Goal: Ask a question

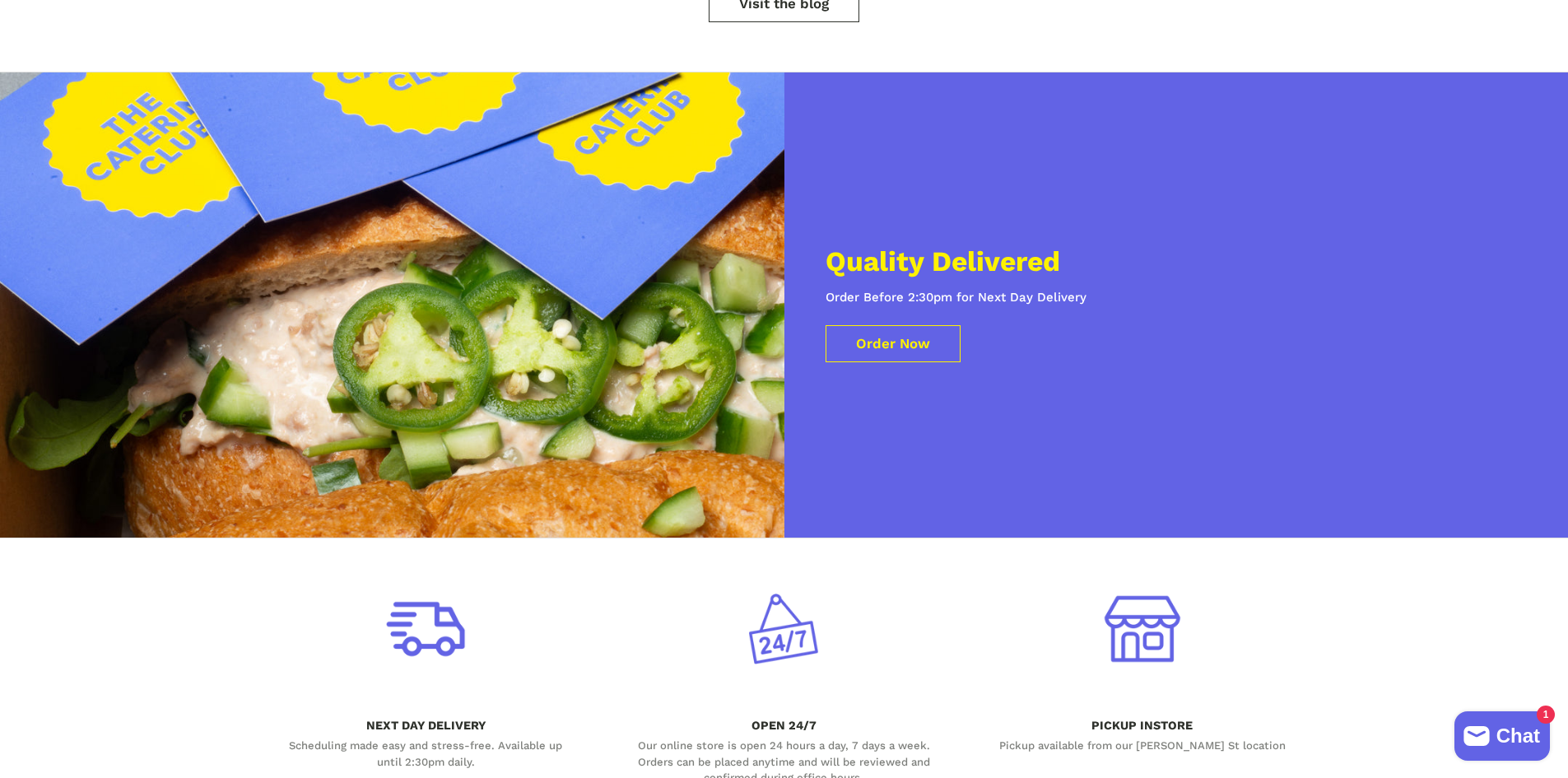
scroll to position [4941, 0]
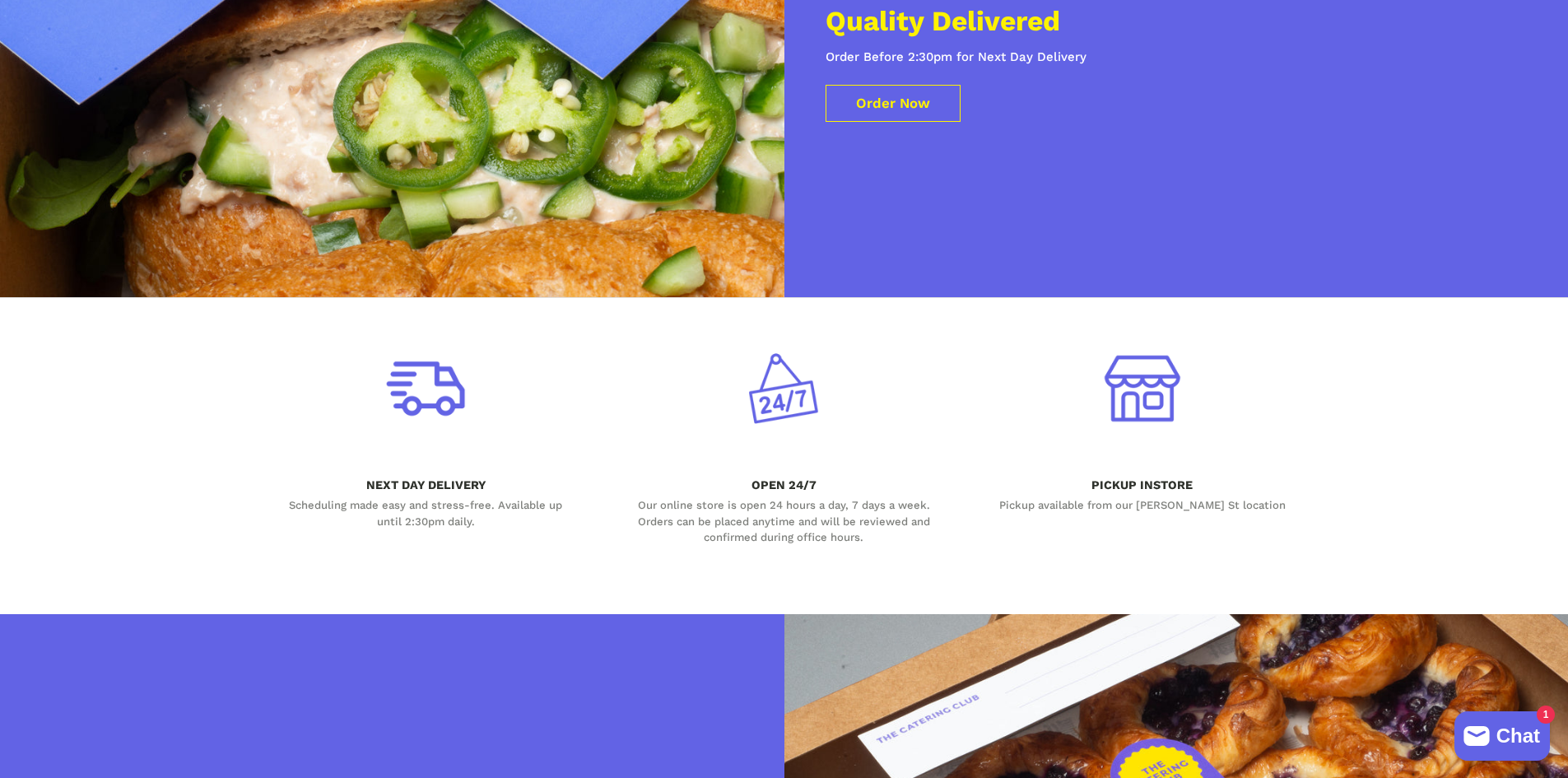
drag, startPoint x: 1258, startPoint y: 470, endPoint x: 1127, endPoint y: 469, distance: 131.0
click at [1161, 497] on div "Pickup available from our [PERSON_NAME] St location" at bounding box center [1142, 505] width 295 height 17
drag, startPoint x: 1066, startPoint y: 471, endPoint x: 1175, endPoint y: 466, distance: 109.1
click at [1175, 497] on div "Pickup available from our [PERSON_NAME] St location" at bounding box center [1142, 505] width 295 height 17
click at [1171, 497] on div "Pickup available from our [PERSON_NAME] St location" at bounding box center [1142, 505] width 295 height 17
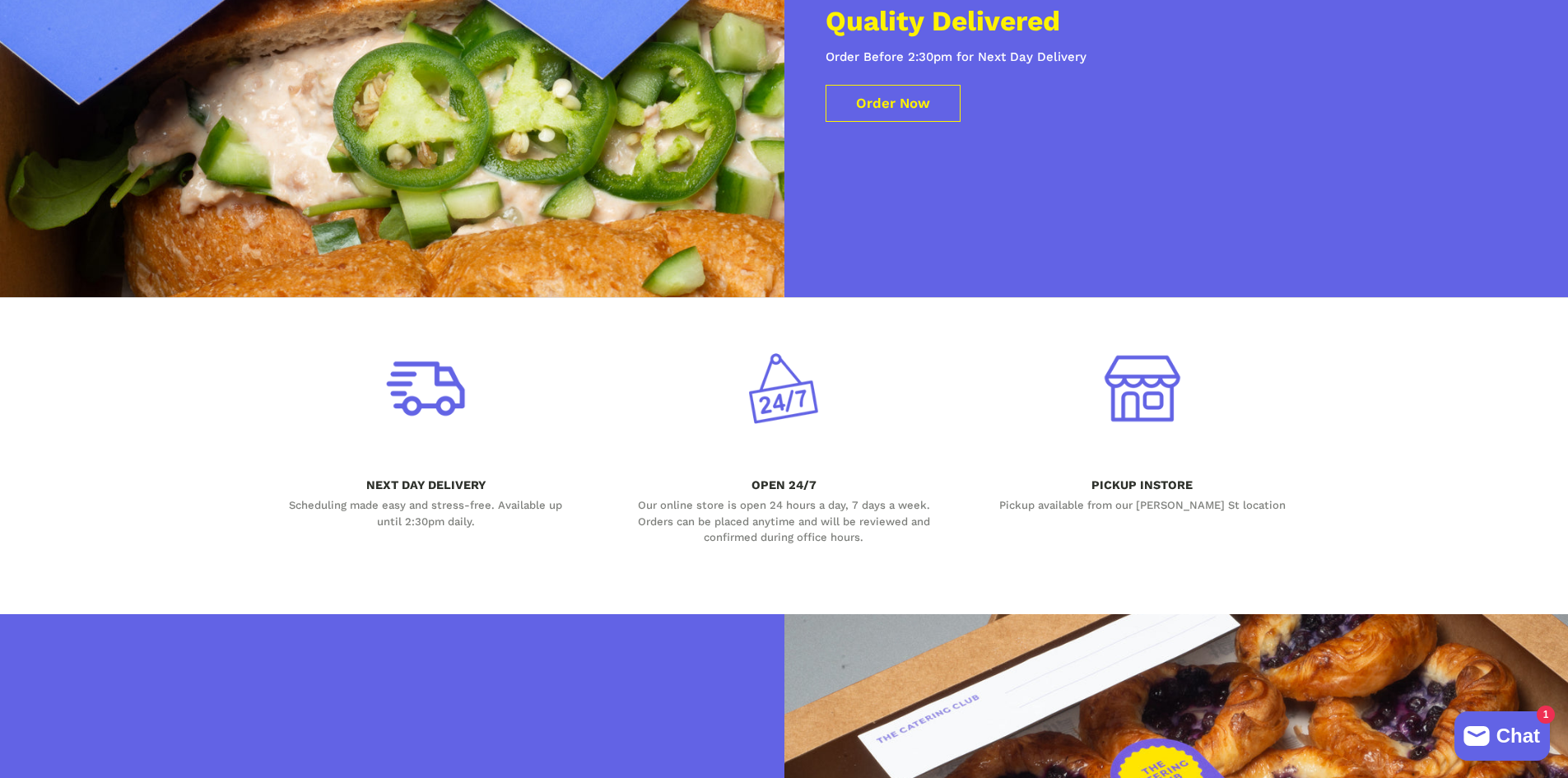
click at [1171, 497] on div "Pickup available from our [PERSON_NAME] St location" at bounding box center [1142, 505] width 295 height 17
click at [1175, 497] on div "Pickup available from our [PERSON_NAME] St location" at bounding box center [1142, 505] width 295 height 17
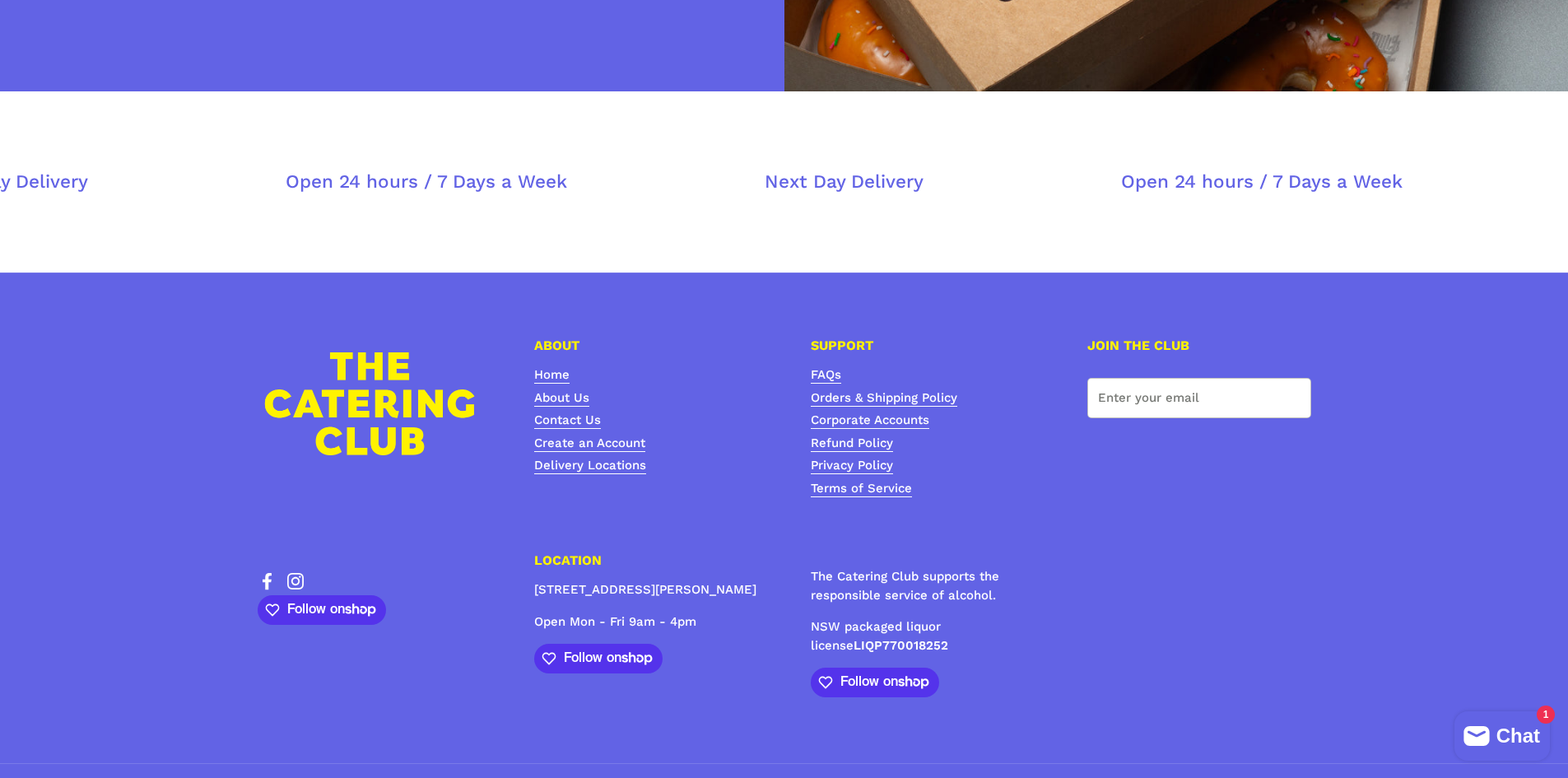
scroll to position [6096, 0]
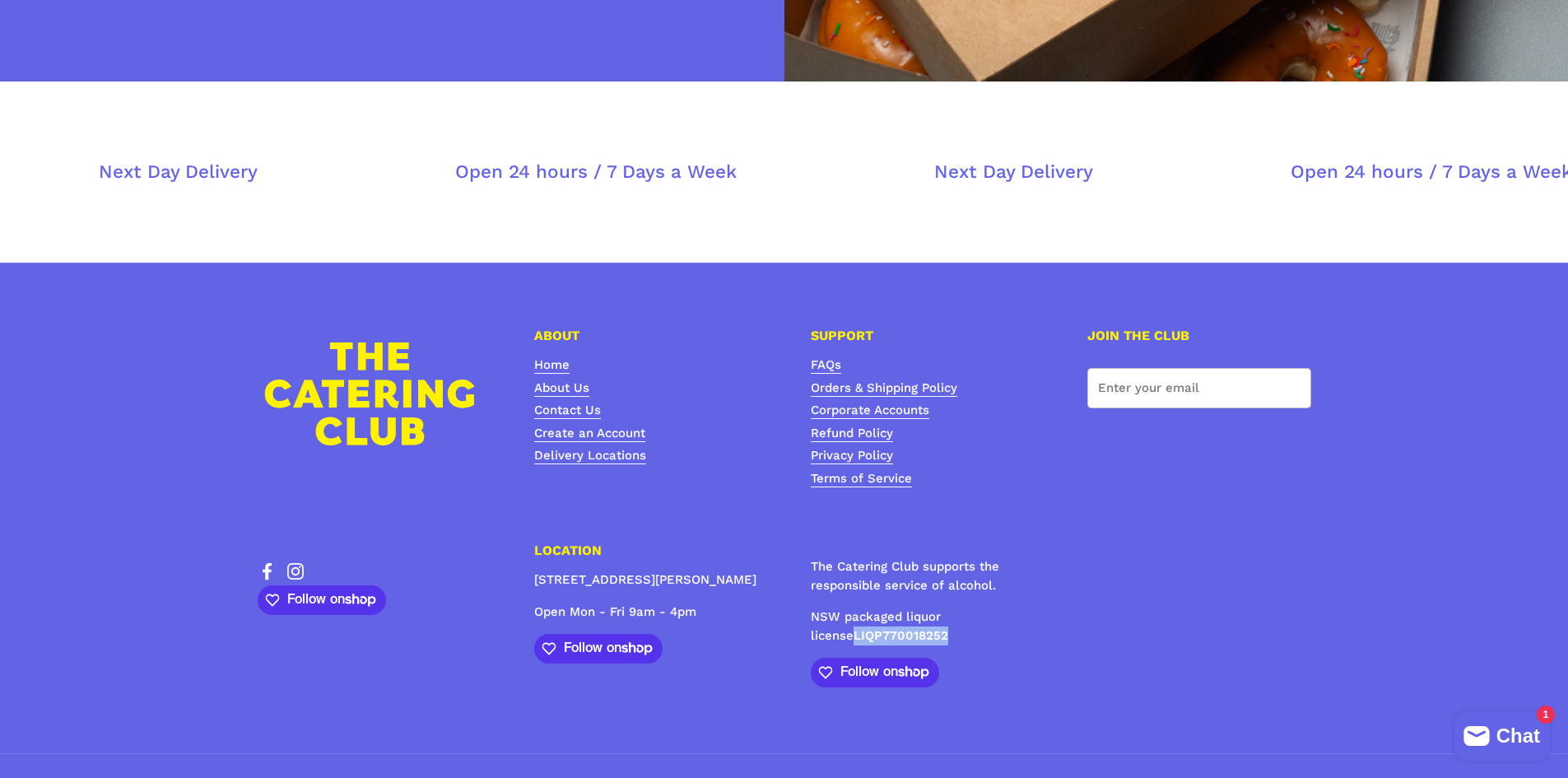
drag, startPoint x: 810, startPoint y: 597, endPoint x: 913, endPoint y: 594, distance: 103.0
click at [913, 608] on p "NSW packaged liquor license LIQP770018252" at bounding box center [922, 626] width 224 height 37
drag, startPoint x: 533, startPoint y: 544, endPoint x: 729, endPoint y: 544, distance: 196.0
click at [729, 570] on p "[STREET_ADDRESS][PERSON_NAME]" at bounding box center [645, 580] width 224 height 19
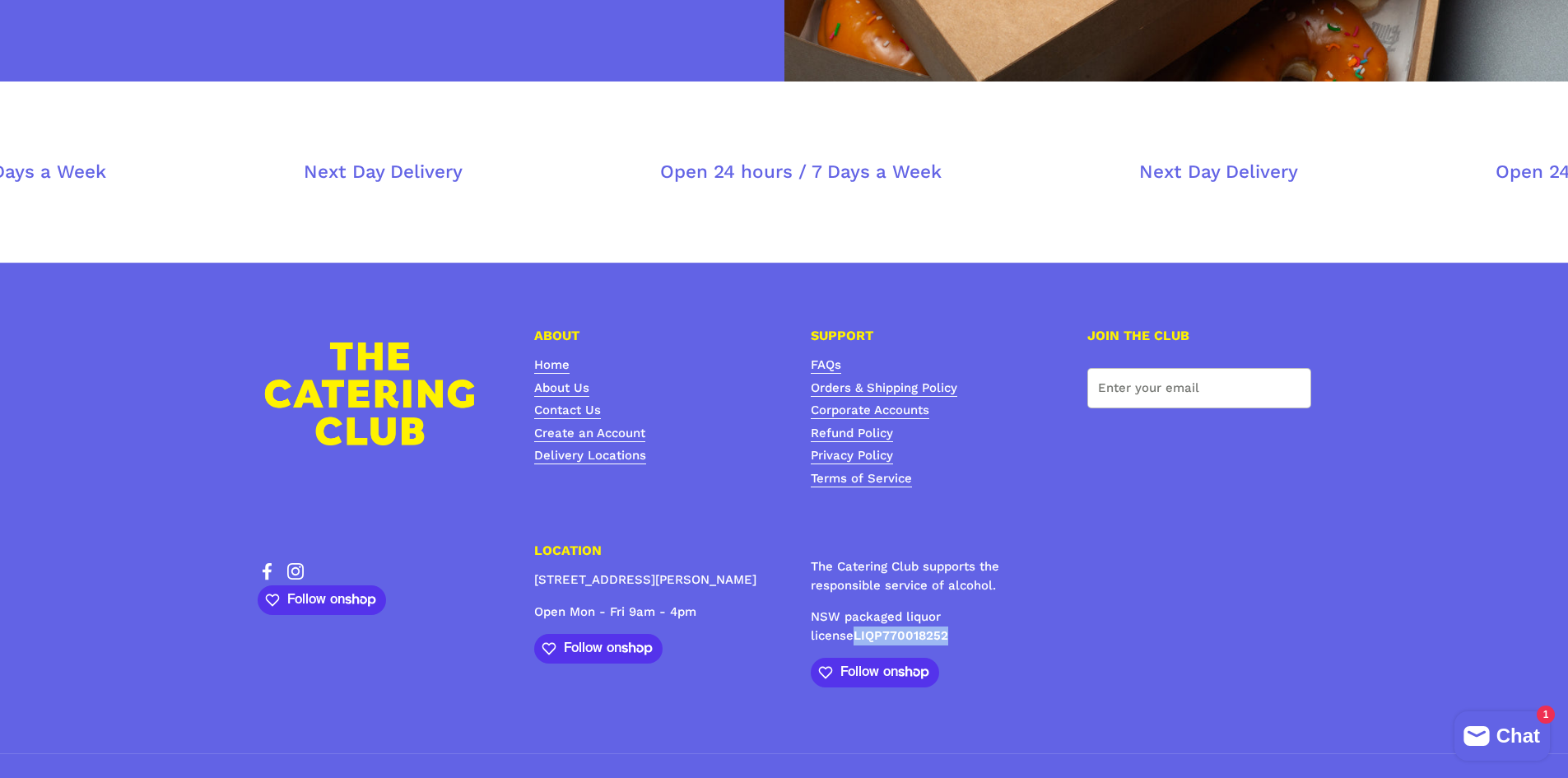
copy p "[STREET_ADDRESS][PERSON_NAME]"
click at [831, 357] on link "FAQs" at bounding box center [826, 365] width 30 height 17
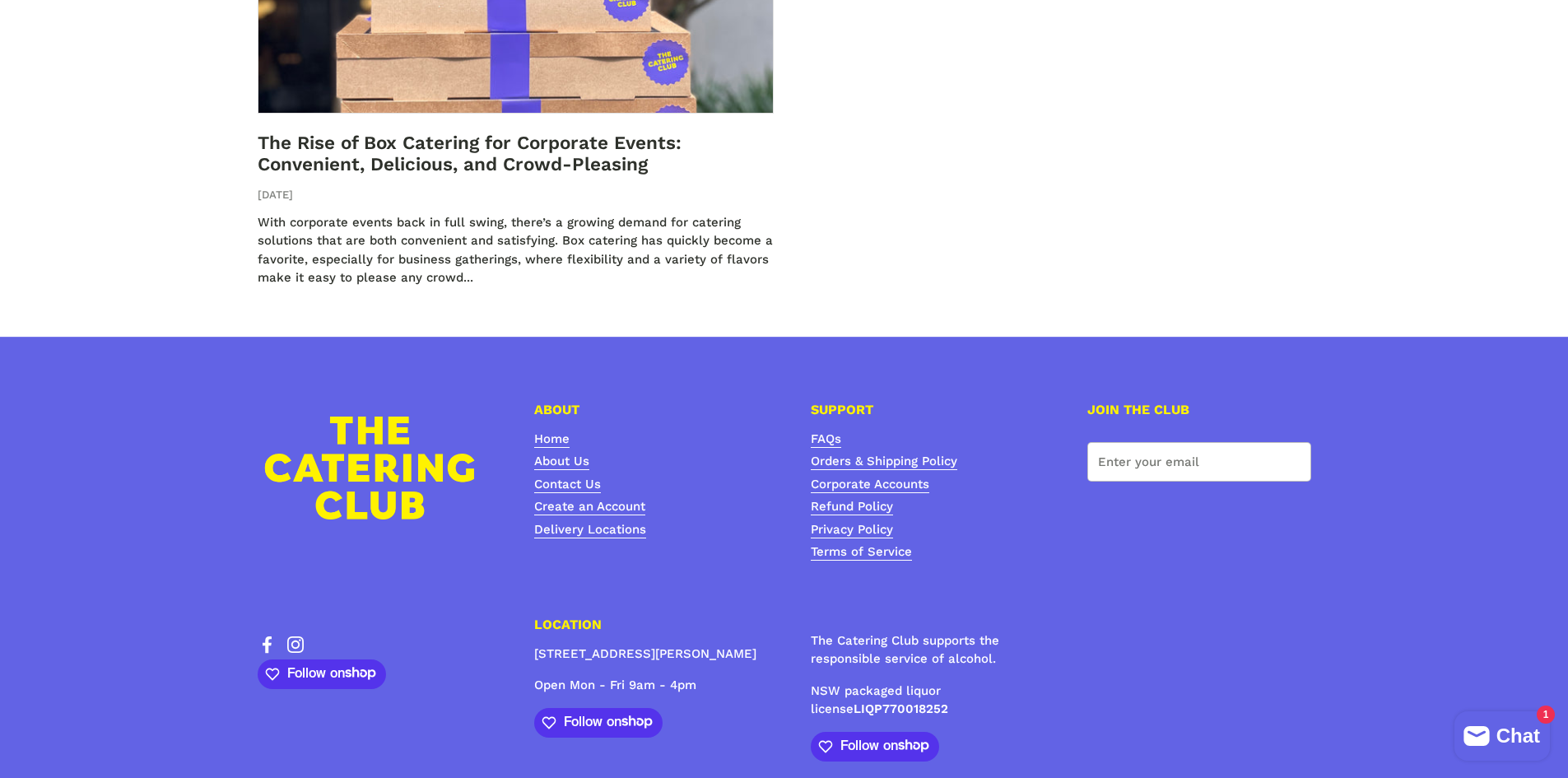
scroll to position [1324, 0]
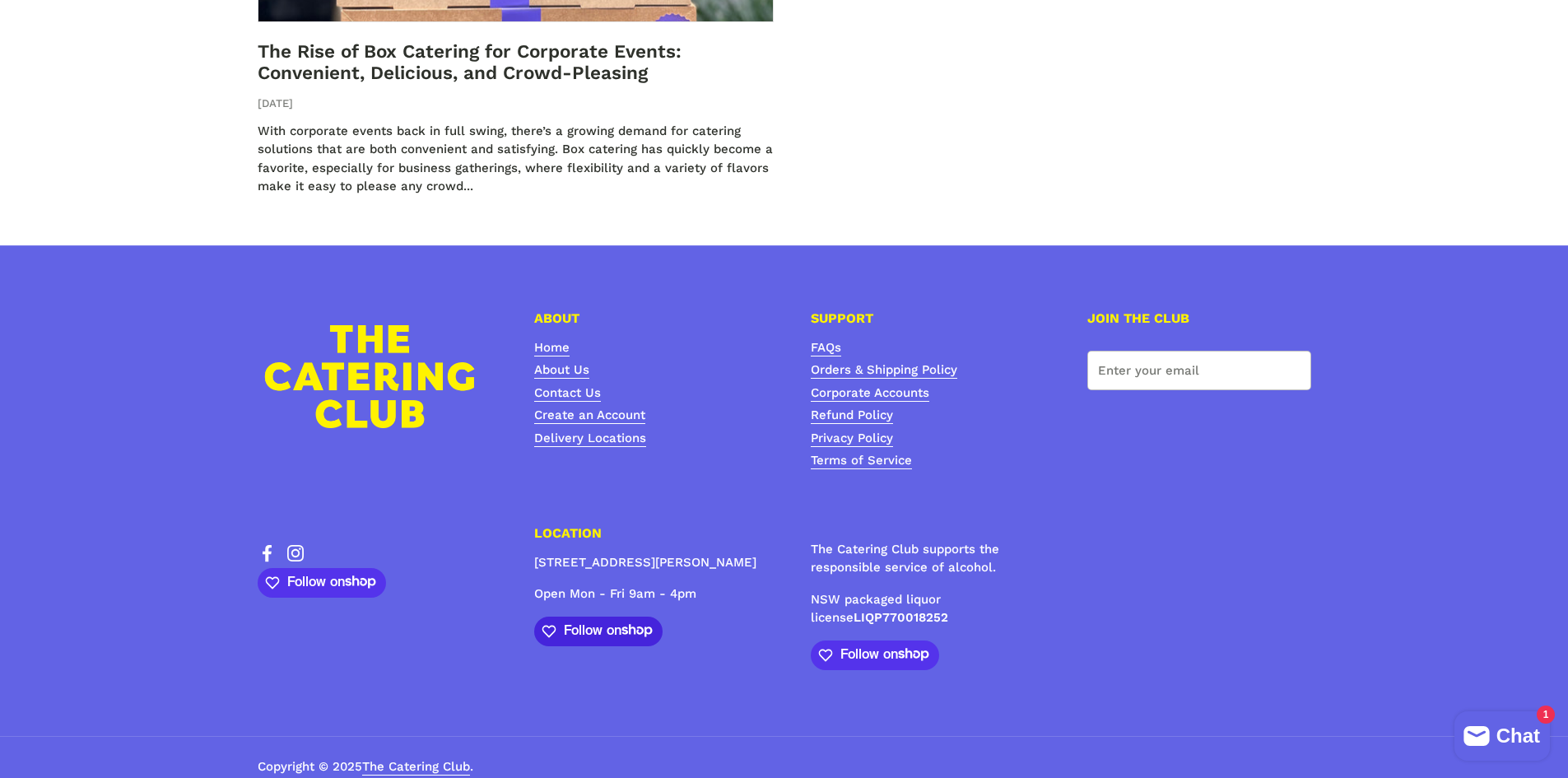
click at [617, 621] on button "Follow on Shop" at bounding box center [598, 631] width 129 height 30
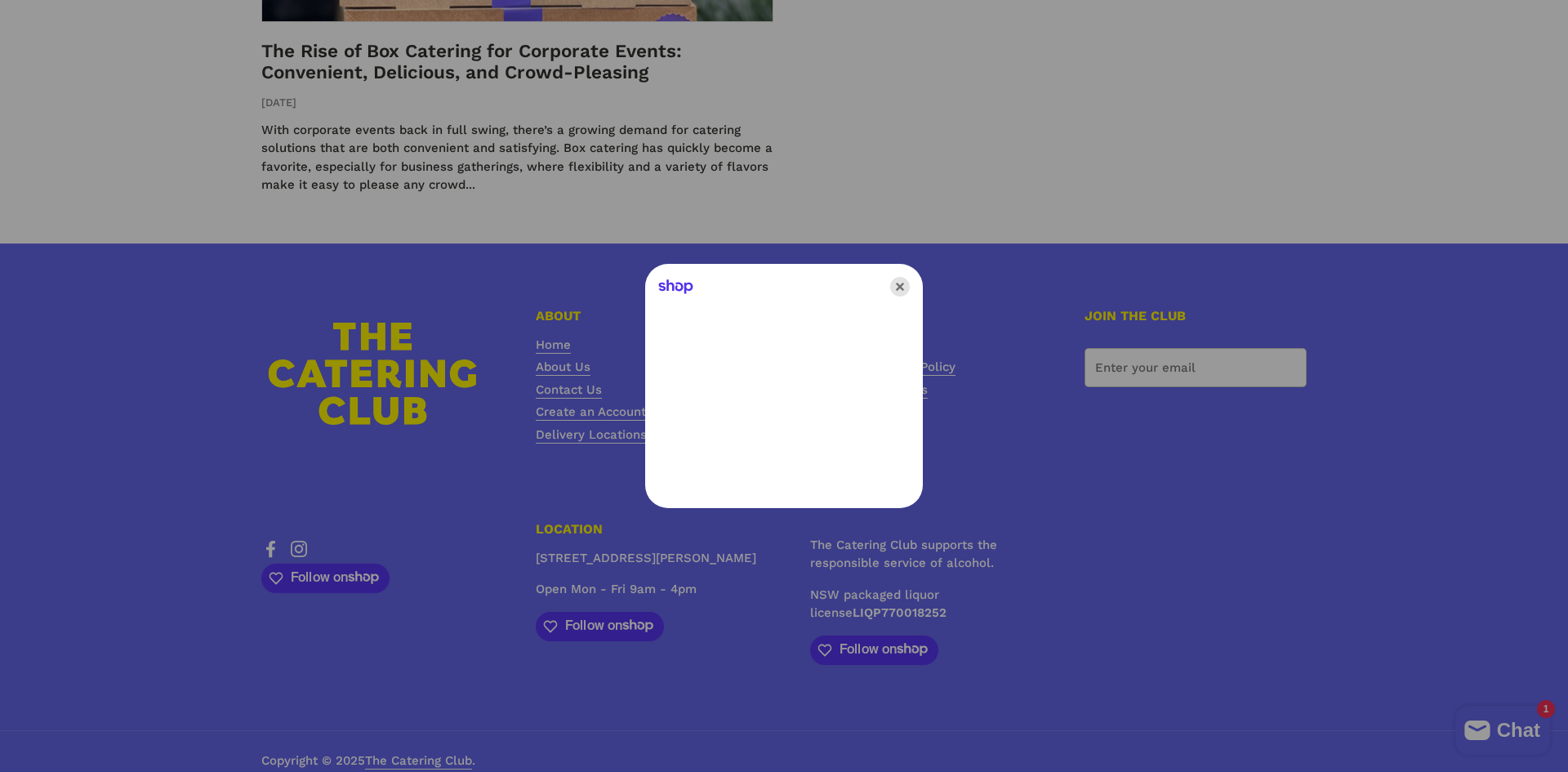
click at [901, 287] on icon "Close" at bounding box center [900, 286] width 19 height 19
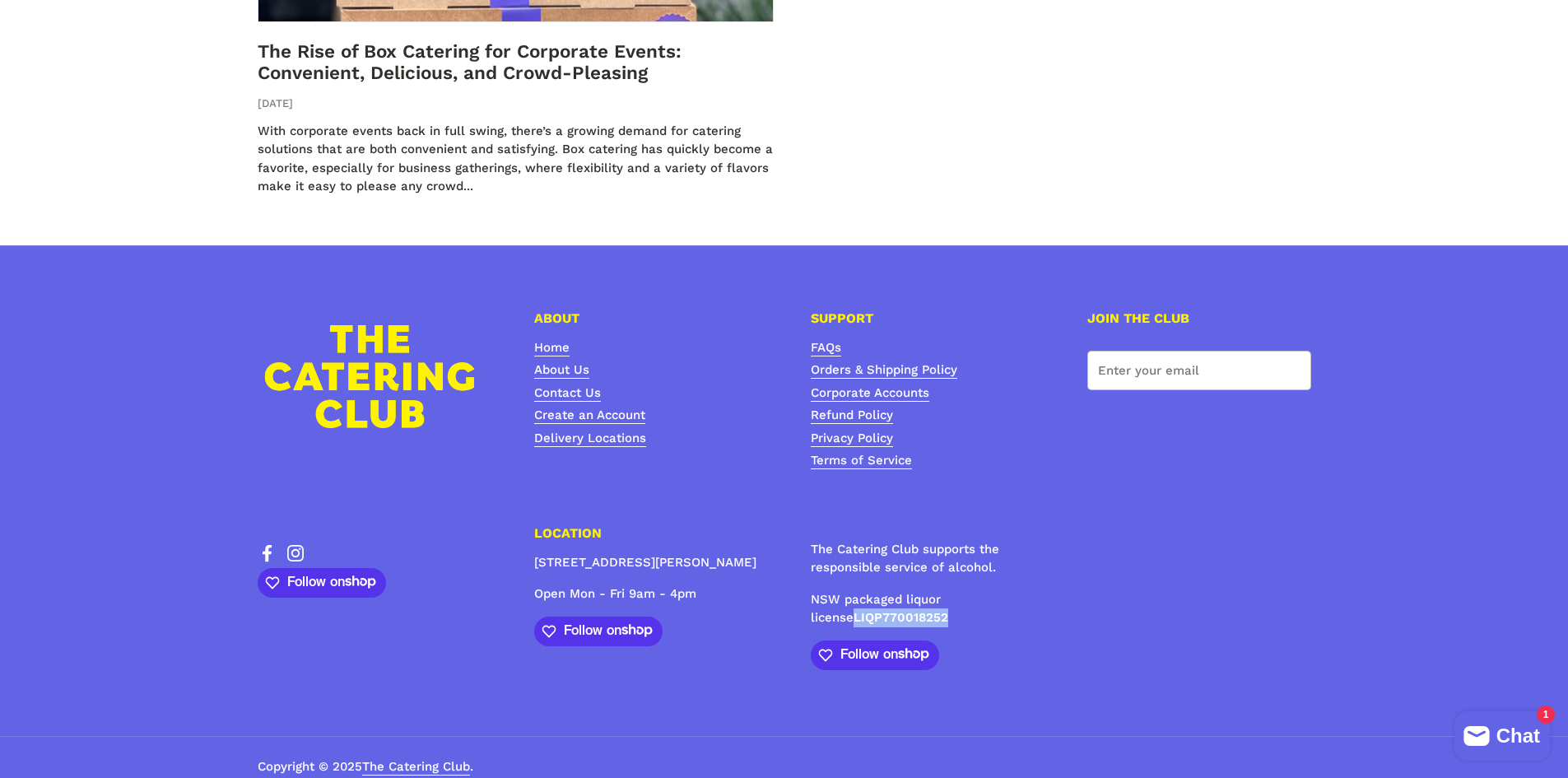
drag, startPoint x: 810, startPoint y: 599, endPoint x: 921, endPoint y: 597, distance: 111.0
click at [921, 597] on p "NSW packaged liquor license LIQP770018252" at bounding box center [922, 609] width 224 height 37
copy strong "LIQP770018252"
click at [572, 386] on link "Contact Us" at bounding box center [567, 394] width 67 height 17
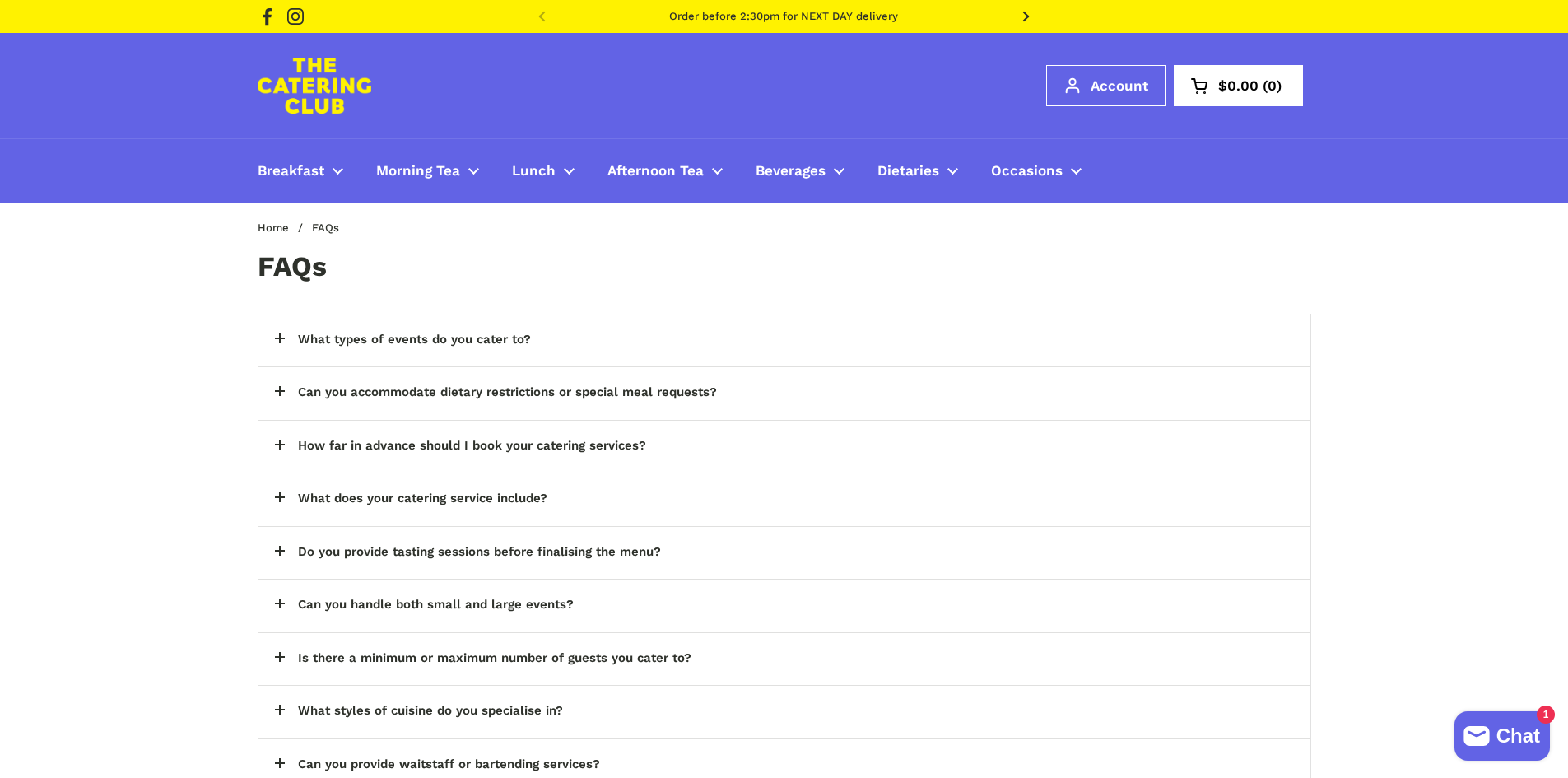
click at [267, 20] on icon at bounding box center [267, 17] width 9 height 17
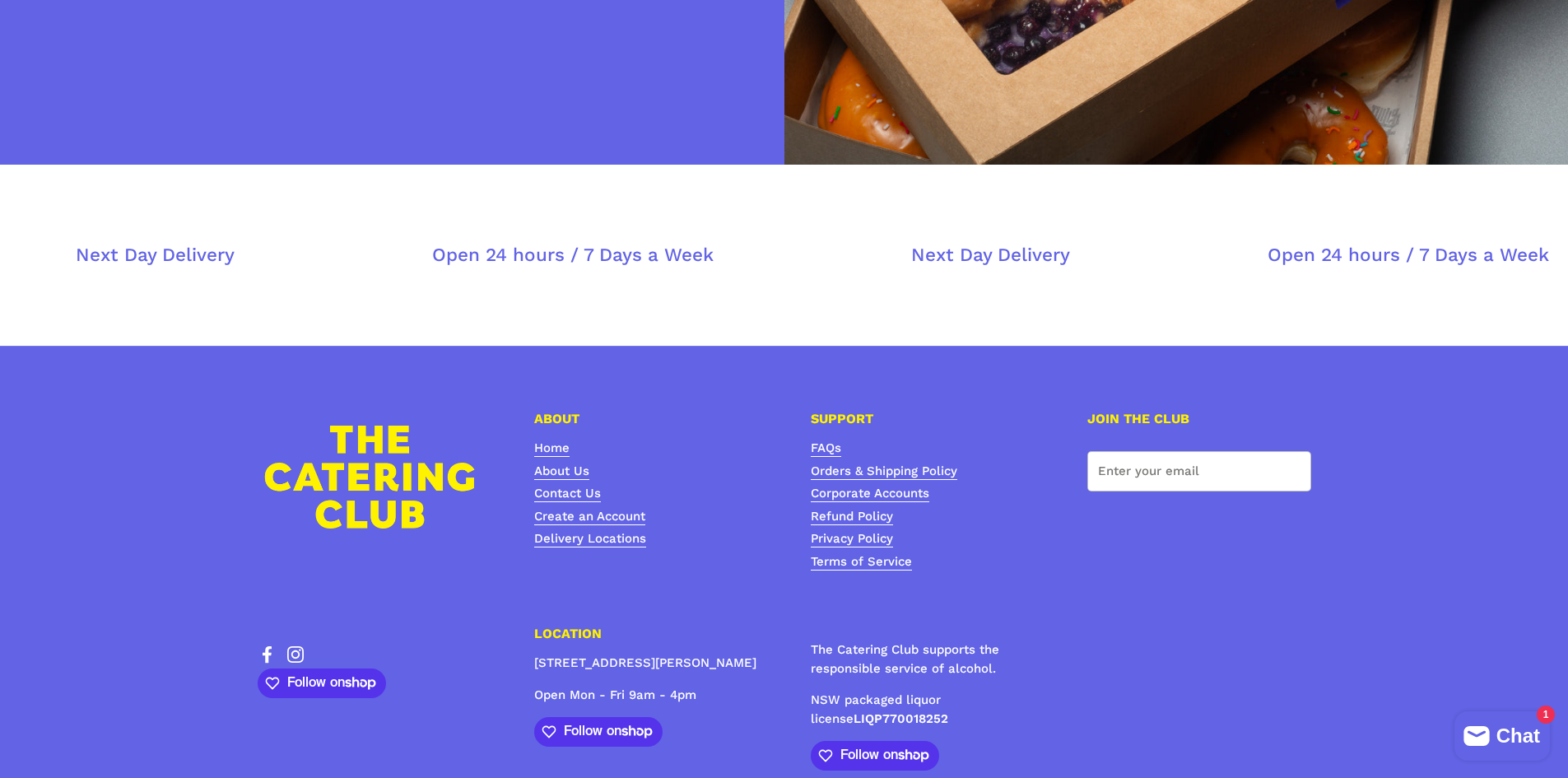
scroll to position [6096, 0]
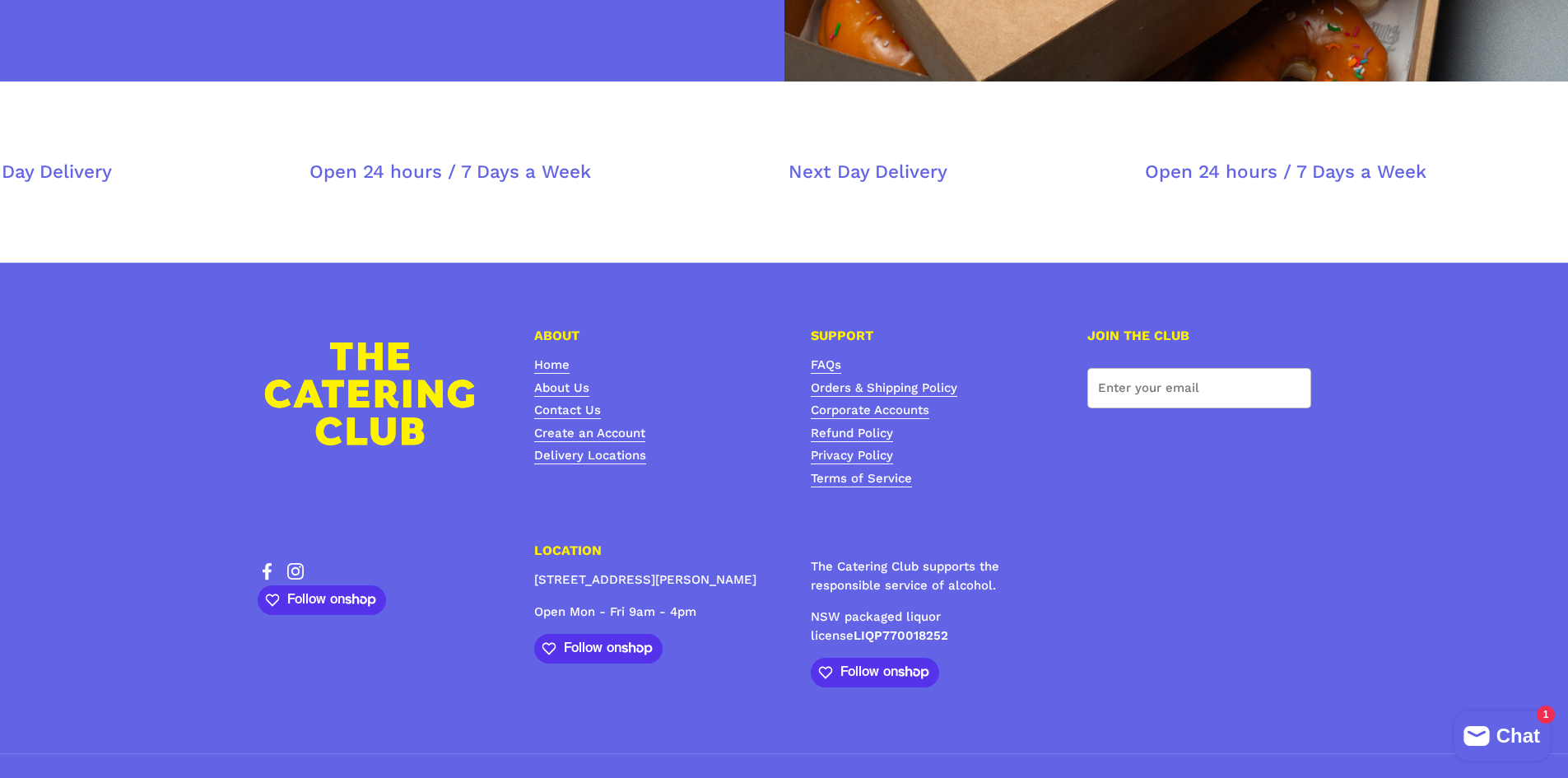
click at [1512, 747] on span "Chat" at bounding box center [1518, 736] width 44 height 24
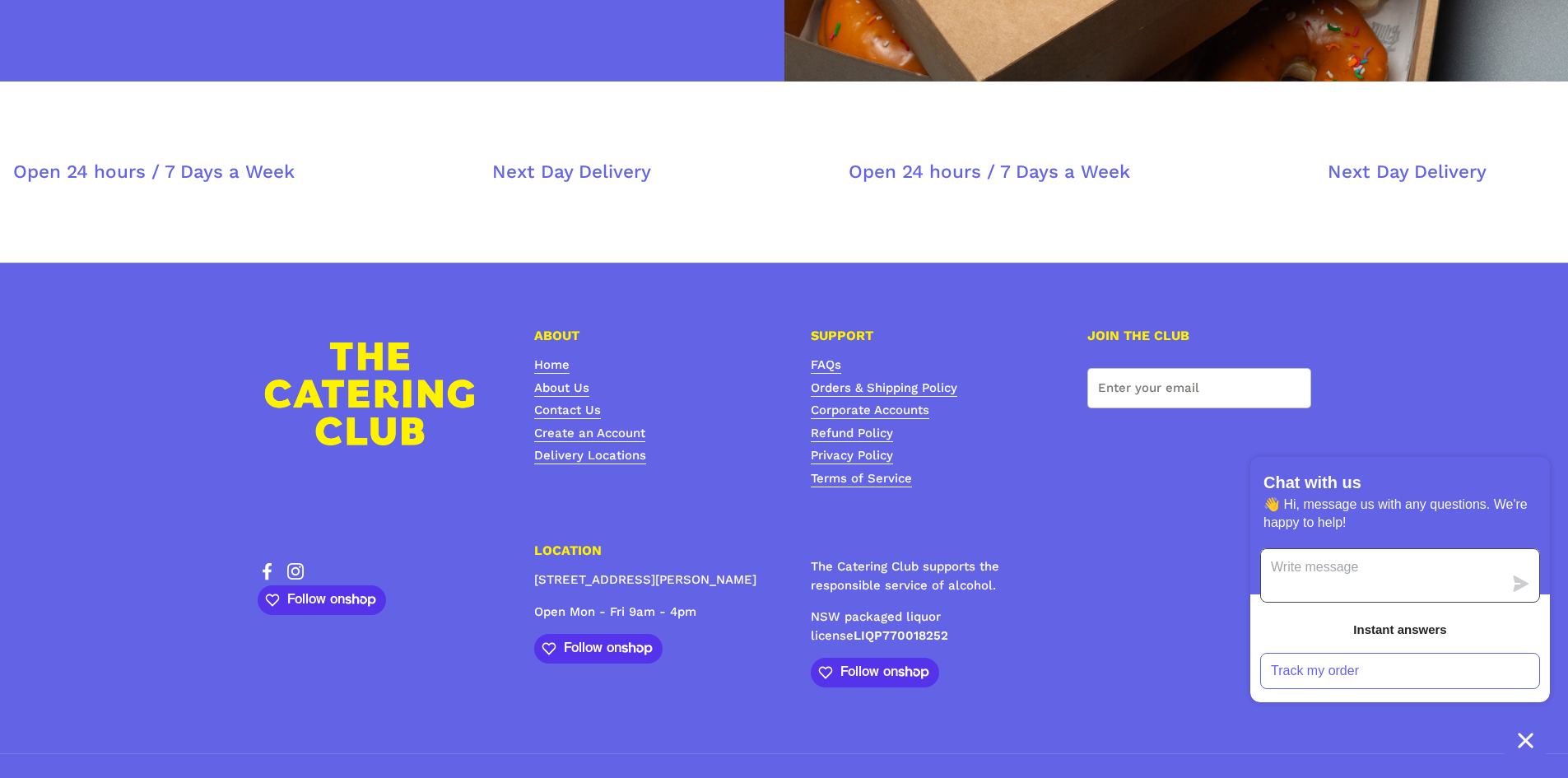
click at [1371, 575] on textarea "Message us" at bounding box center [1382, 575] width 242 height 52
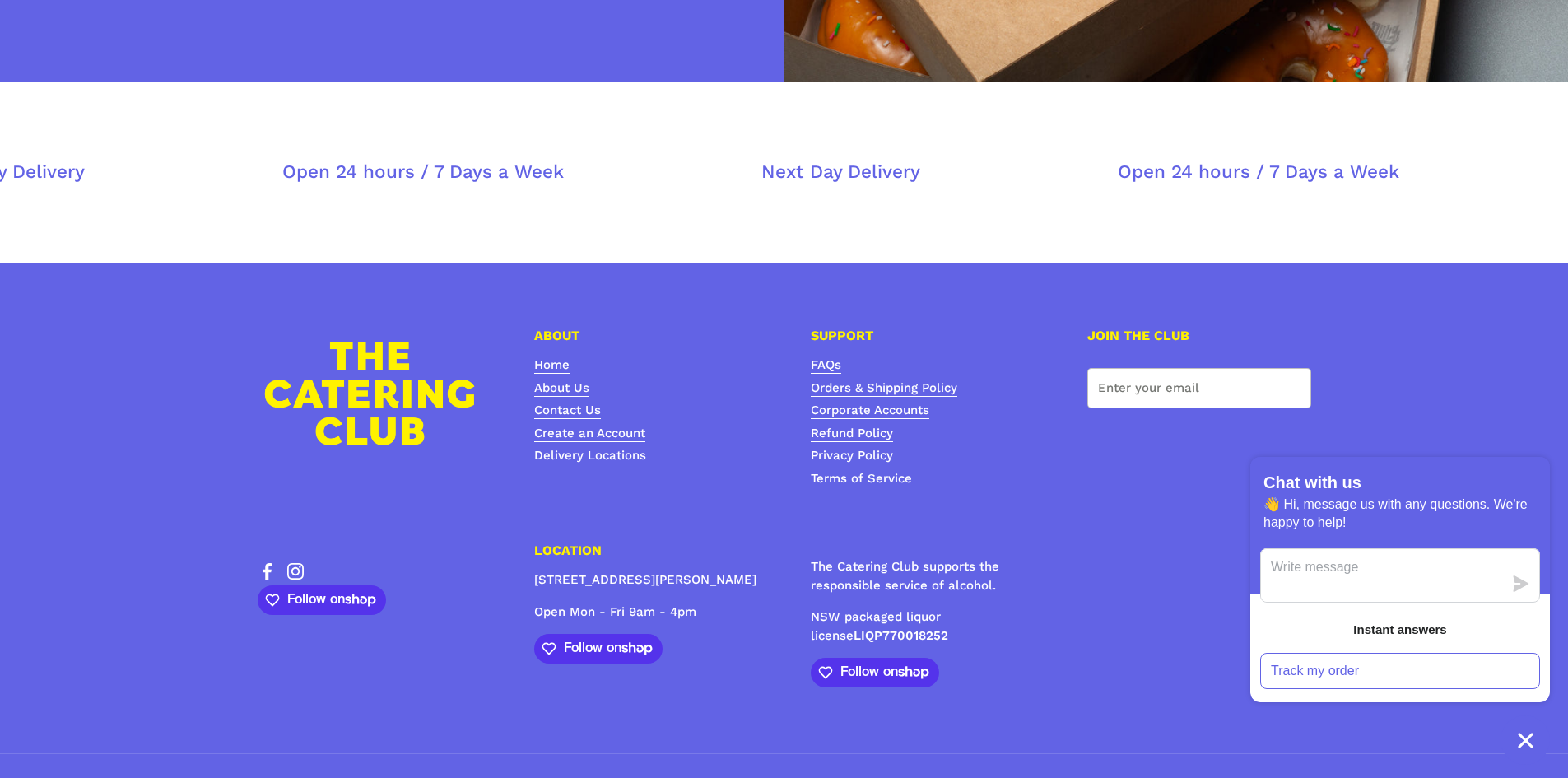
drag, startPoint x: 534, startPoint y: 543, endPoint x: 717, endPoint y: 535, distance: 183.2
click at [717, 570] on p "[STREET_ADDRESS][PERSON_NAME]" at bounding box center [645, 580] width 224 height 19
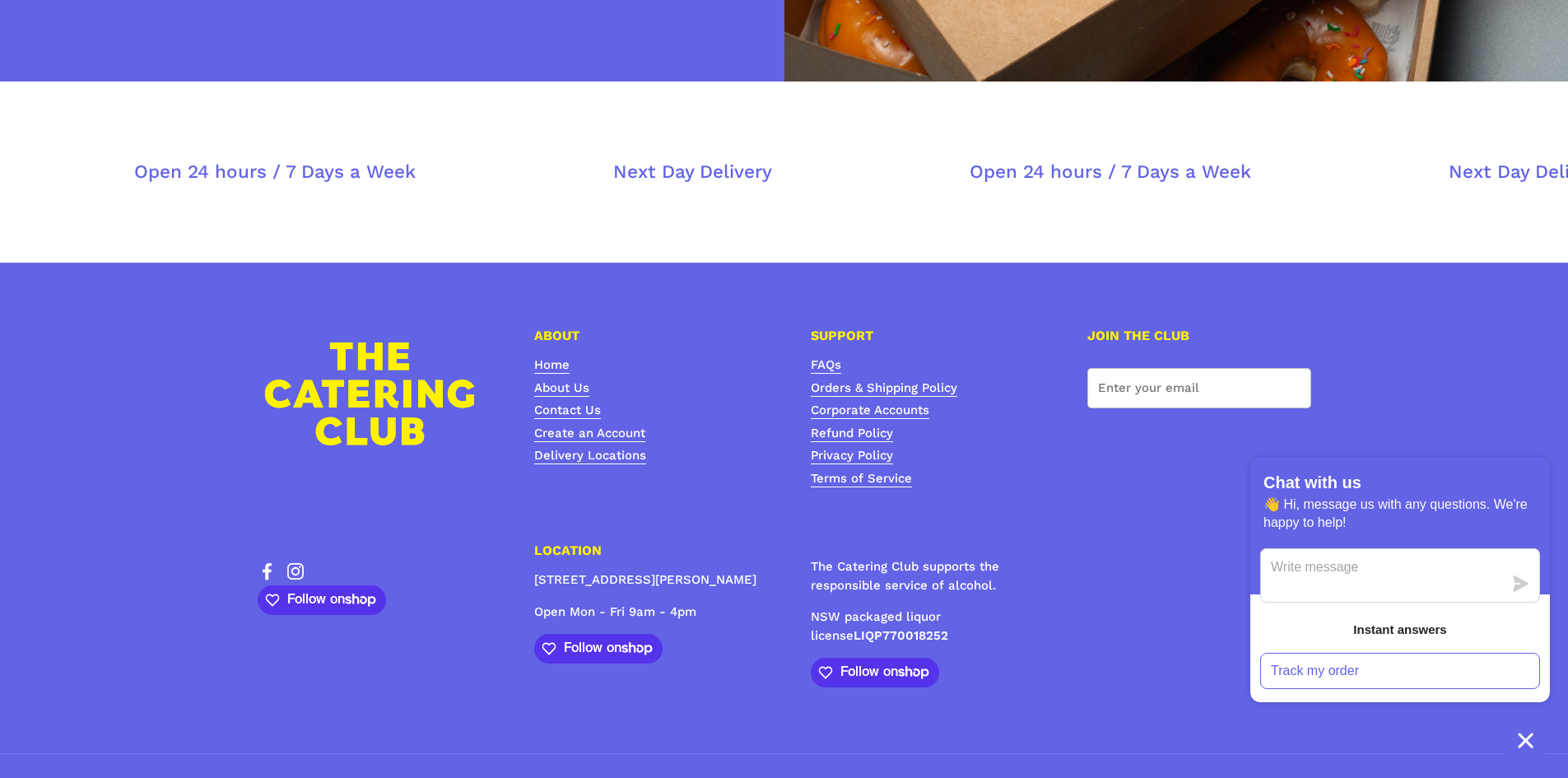
copy p "[STREET_ADDRESS][PERSON_NAME]"
click at [1319, 557] on textarea "Message us" at bounding box center [1382, 575] width 242 height 52
type textarea "I"
paste textarea "[STREET_ADDRESS][PERSON_NAME]"
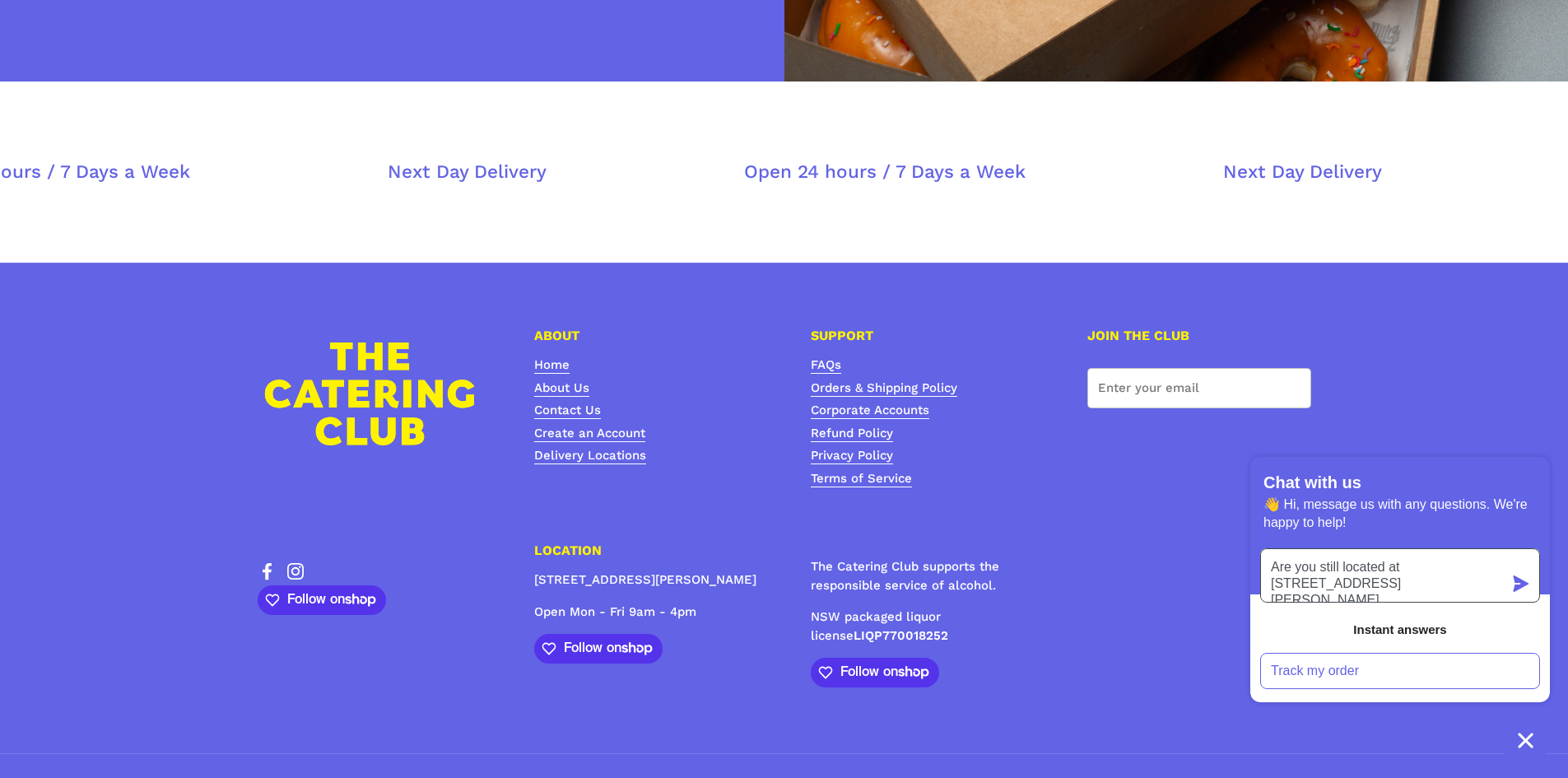
type textarea "Are you still located at 1/21 Harris St, Pyrmont Sydney?"
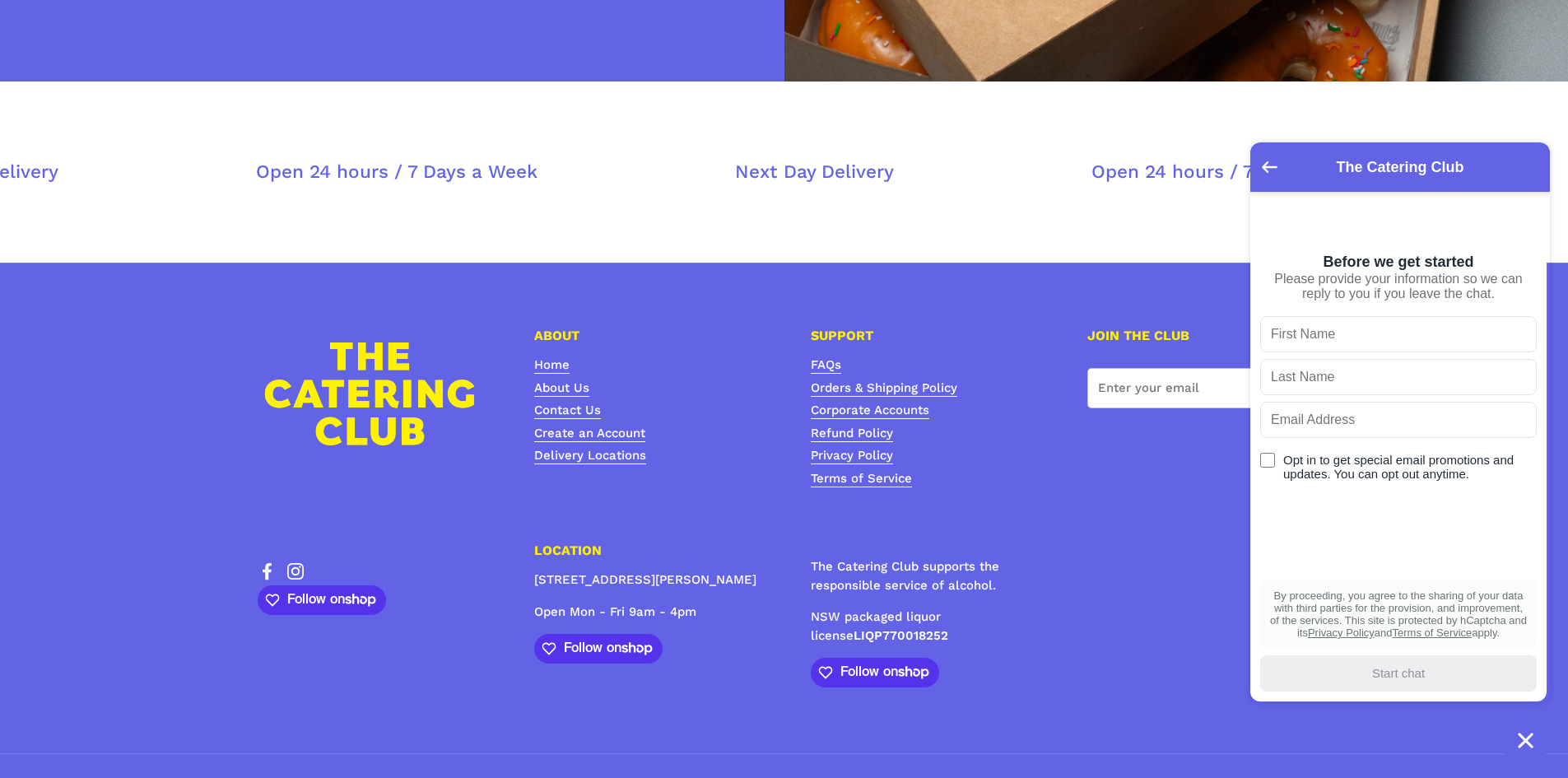
click at [1075, 532] on div "ABOUT Home About Us Contact Us Create an Account Delivery Locations SUPPORT FAQ…" at bounding box center [784, 508] width 1053 height 358
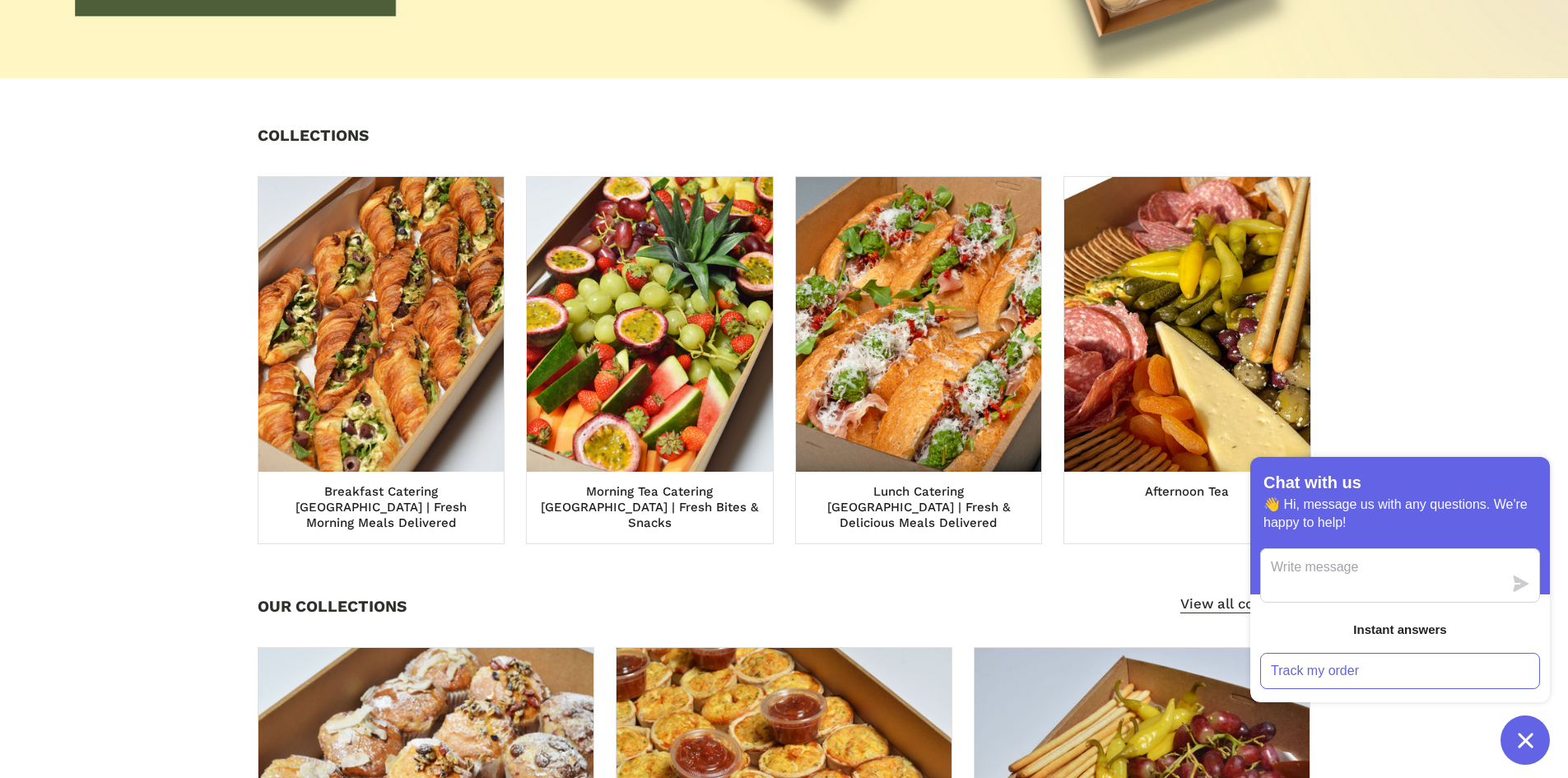
scroll to position [6096, 0]
